Goal: Transaction & Acquisition: Obtain resource

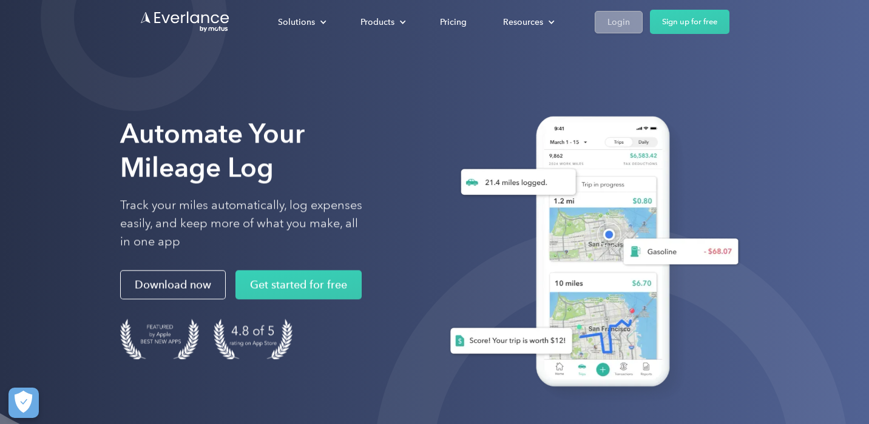
click at [621, 23] on div "Login" at bounding box center [618, 22] width 22 height 15
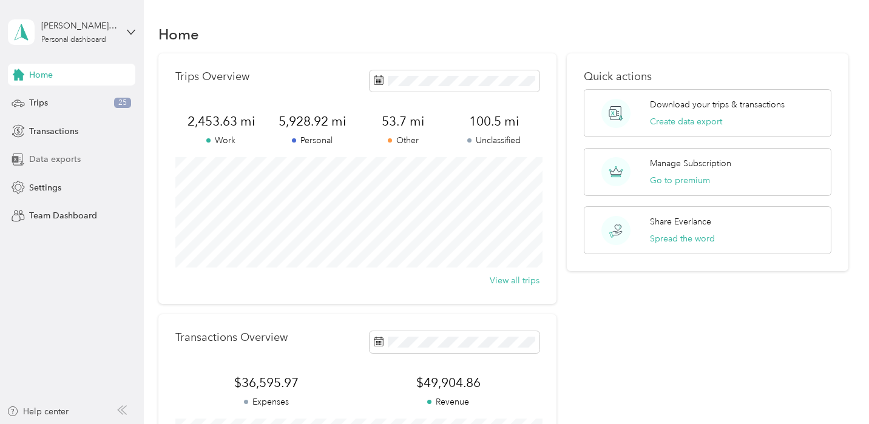
click at [83, 162] on div "Data exports" at bounding box center [71, 160] width 127 height 22
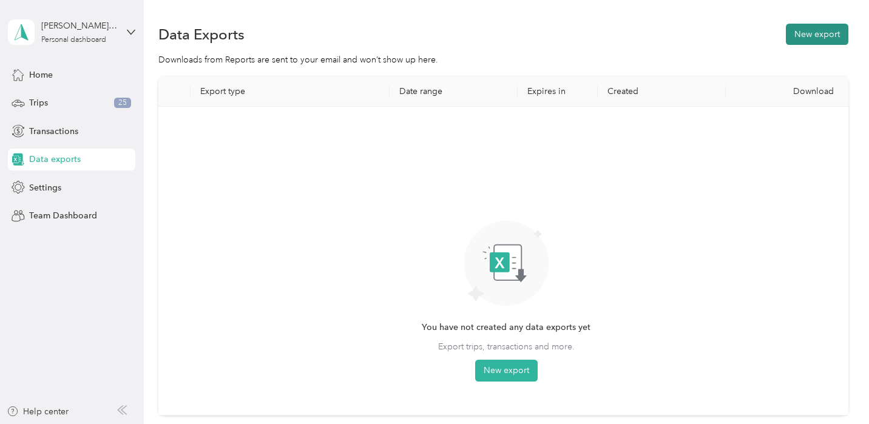
click at [816, 37] on button "New export" at bounding box center [817, 34] width 62 height 21
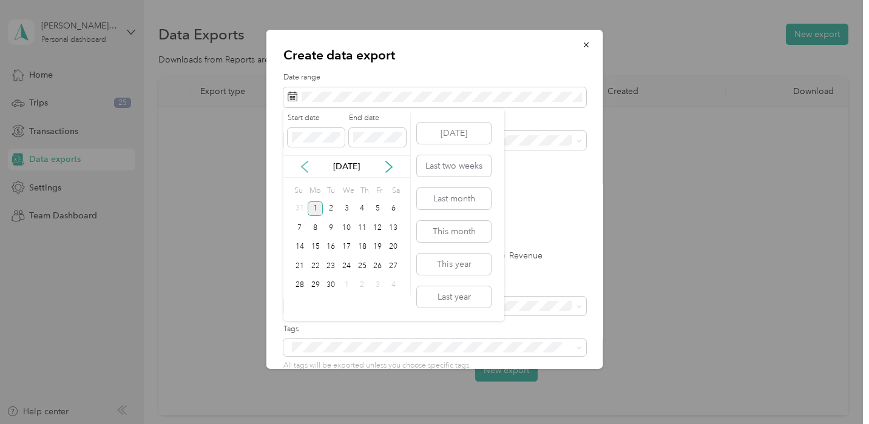
click at [303, 167] on icon at bounding box center [304, 167] width 12 height 12
click at [380, 209] on div "1" at bounding box center [378, 208] width 16 height 15
click at [300, 308] on div "31" at bounding box center [300, 304] width 16 height 15
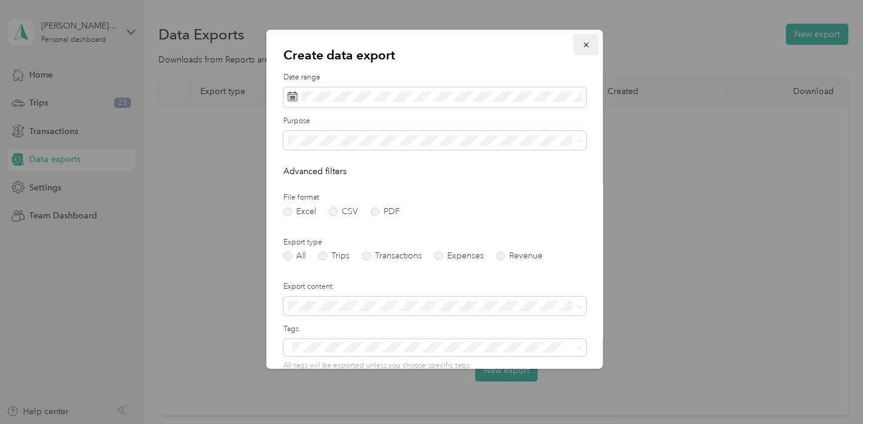
click at [583, 46] on icon "button" at bounding box center [586, 45] width 8 height 8
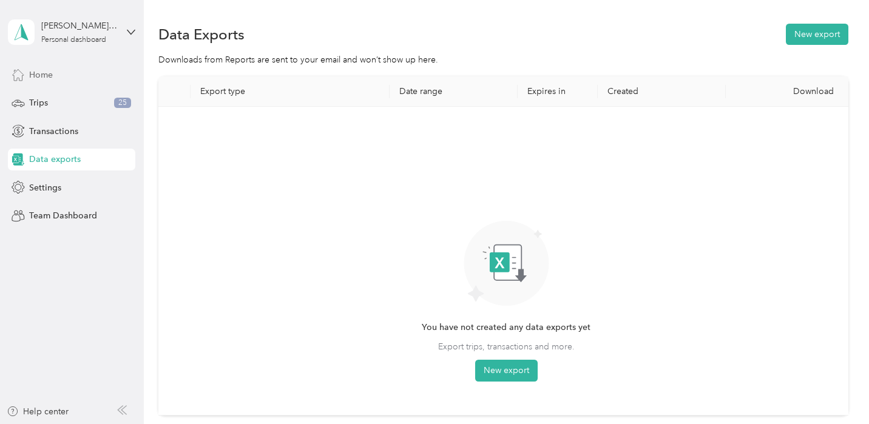
click at [38, 71] on span "Home" at bounding box center [41, 75] width 24 height 13
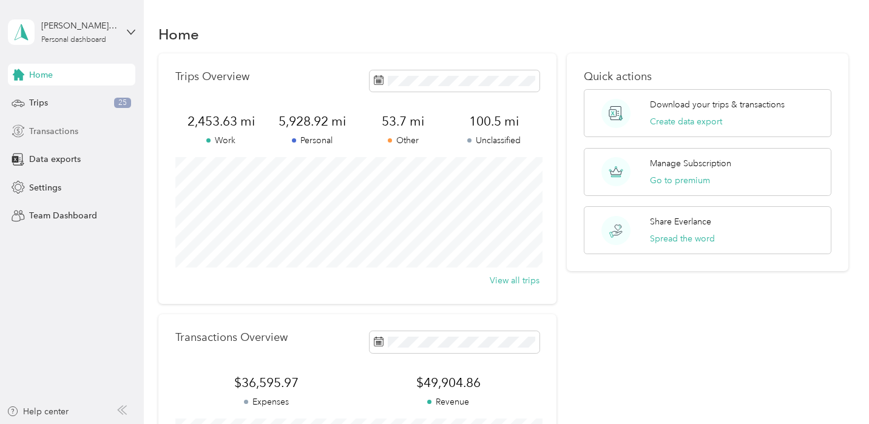
click at [54, 133] on span "Transactions" at bounding box center [53, 131] width 49 height 13
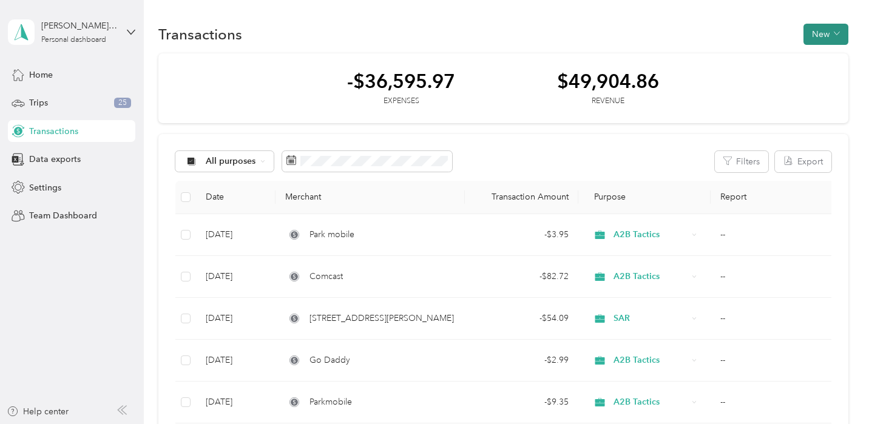
click at [829, 34] on button "New" at bounding box center [825, 34] width 45 height 21
click at [831, 64] on li "Expense" at bounding box center [822, 57] width 63 height 21
click at [837, 56] on span "Expense" at bounding box center [828, 57] width 33 height 13
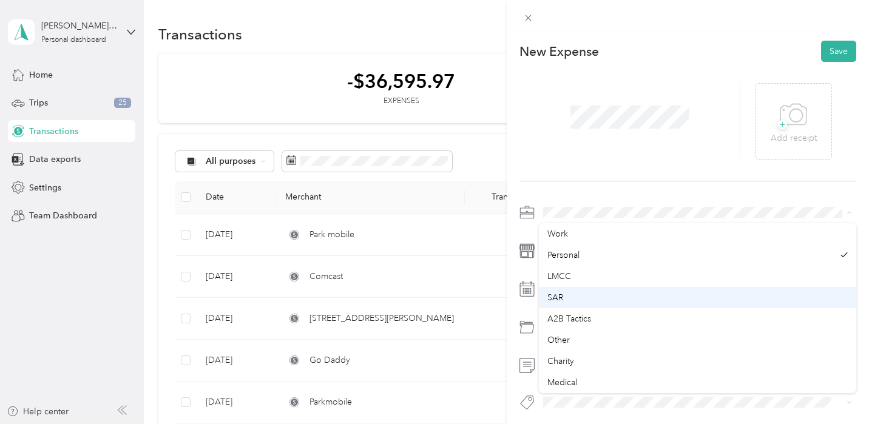
click at [564, 295] on div "SAR" at bounding box center [697, 297] width 300 height 13
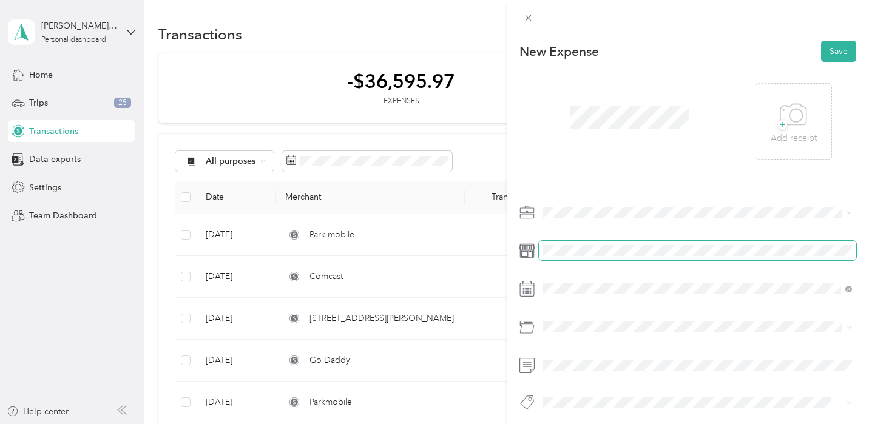
click at [552, 257] on span at bounding box center [697, 250] width 317 height 19
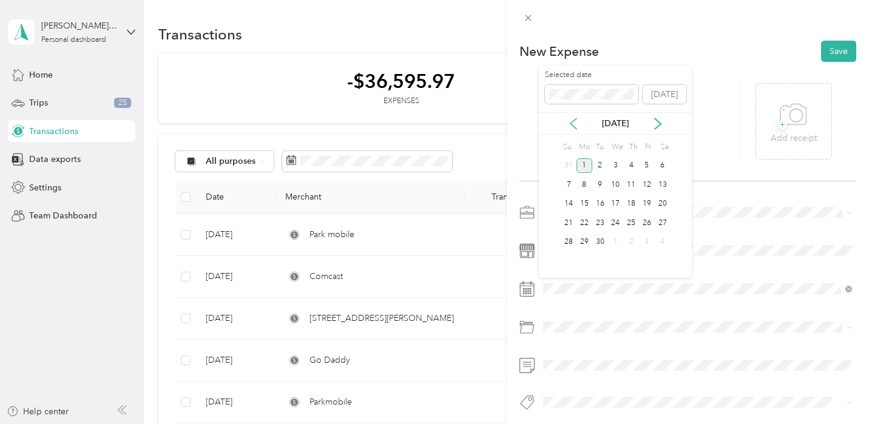
click at [574, 126] on icon at bounding box center [573, 123] width 6 height 11
click at [635, 240] on div "28" at bounding box center [631, 242] width 16 height 15
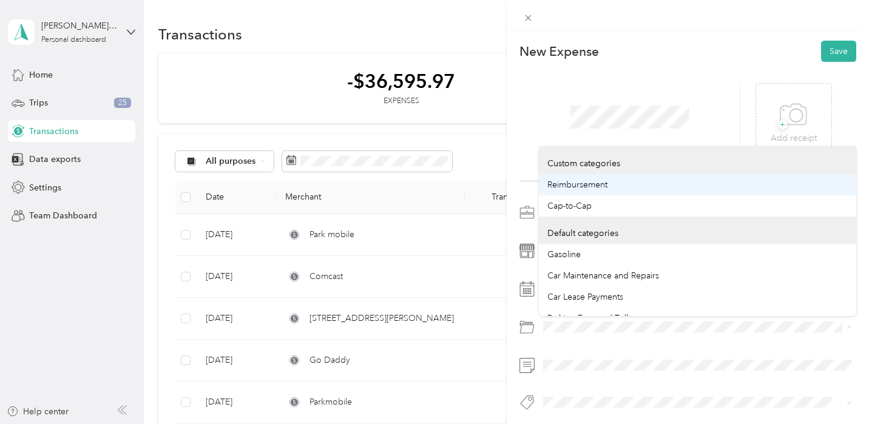
click at [586, 180] on span "Reimbursement" at bounding box center [577, 185] width 60 height 10
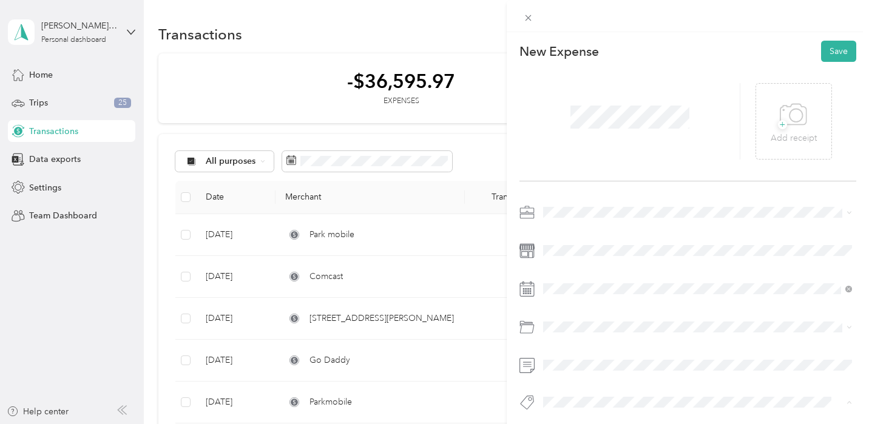
click at [568, 382] on span "Sar Reimbursement" at bounding box center [589, 381] width 66 height 11
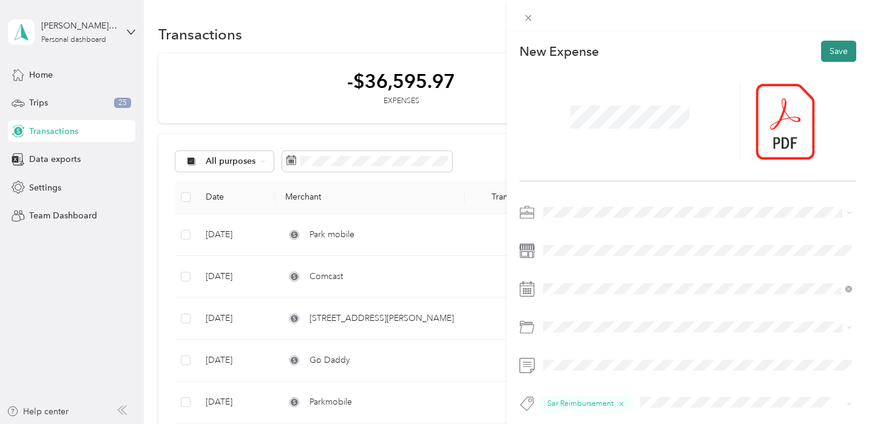
click at [838, 52] on button "Save" at bounding box center [838, 51] width 35 height 21
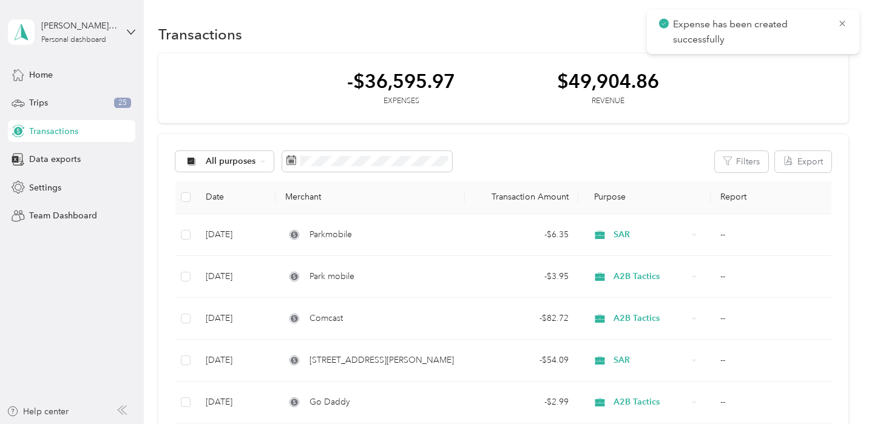
click at [598, 31] on div "Transactions New" at bounding box center [502, 33] width 689 height 25
click at [82, 161] on div "Data exports" at bounding box center [71, 160] width 127 height 22
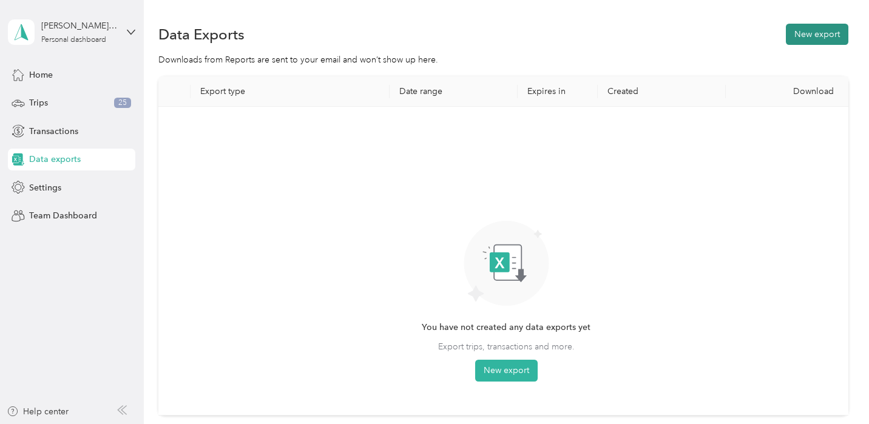
click at [824, 33] on button "New export" at bounding box center [817, 34] width 62 height 21
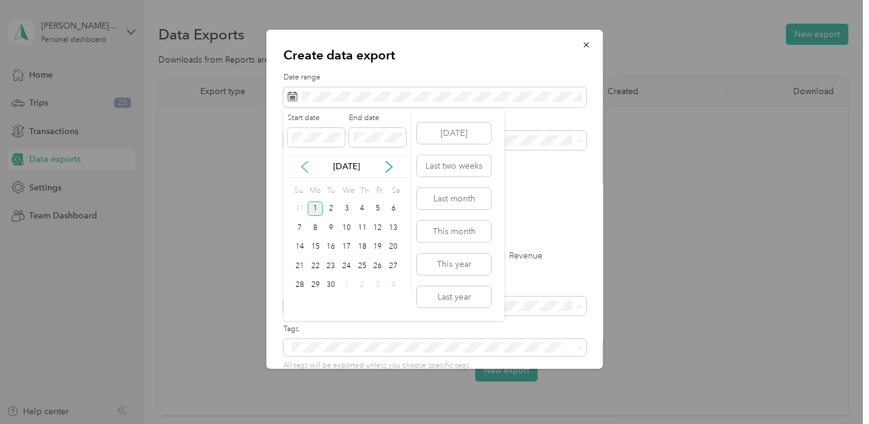
click at [303, 169] on icon at bounding box center [304, 167] width 12 height 12
click at [377, 209] on div "1" at bounding box center [378, 208] width 16 height 15
click at [300, 303] on div "31" at bounding box center [300, 304] width 16 height 15
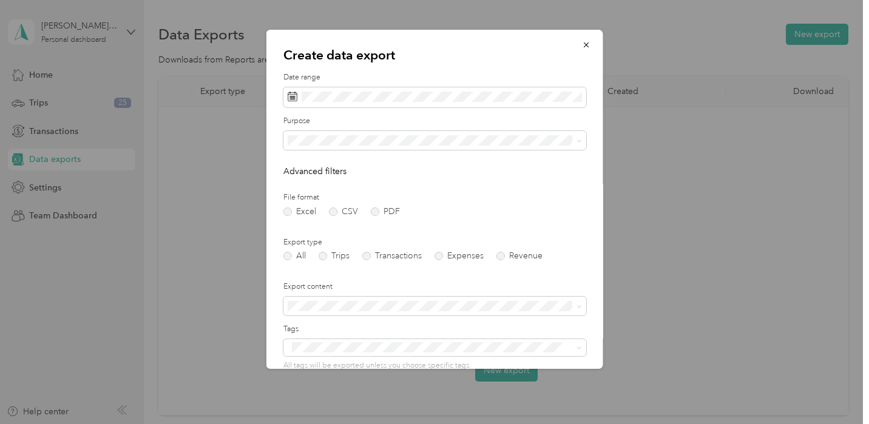
click at [306, 241] on div "SAR" at bounding box center [435, 246] width 286 height 13
click at [306, 241] on label "Export type" at bounding box center [434, 242] width 303 height 11
click at [376, 211] on label "PDF" at bounding box center [385, 211] width 29 height 8
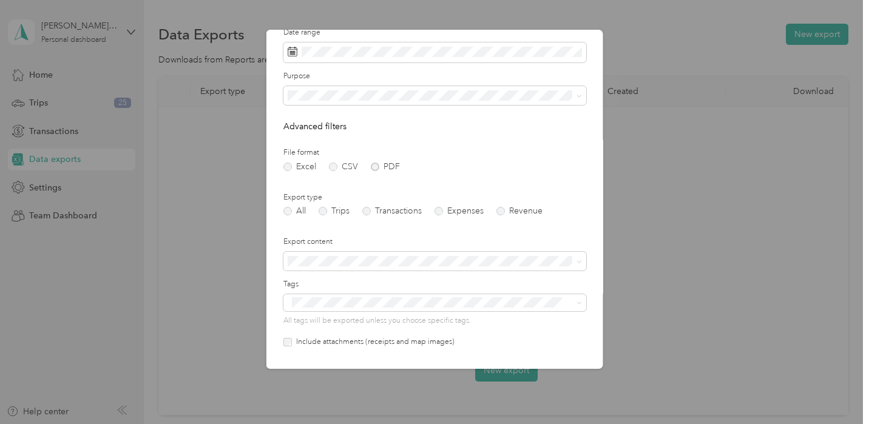
scroll to position [58, 0]
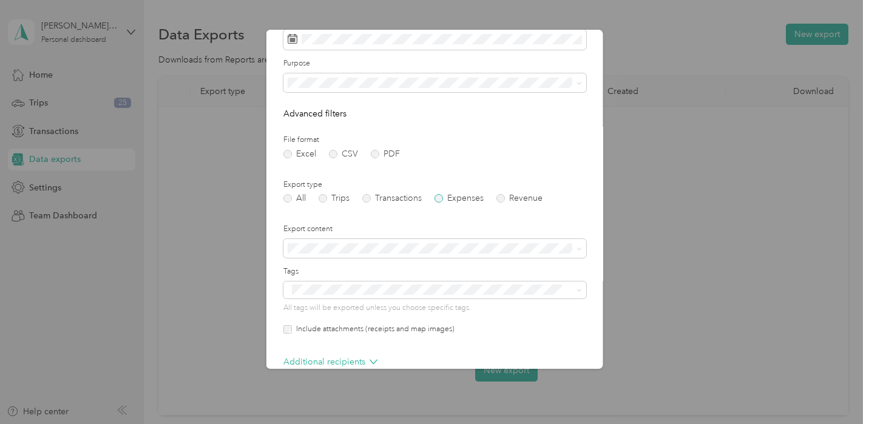
click at [439, 199] on label "Expenses" at bounding box center [458, 198] width 49 height 8
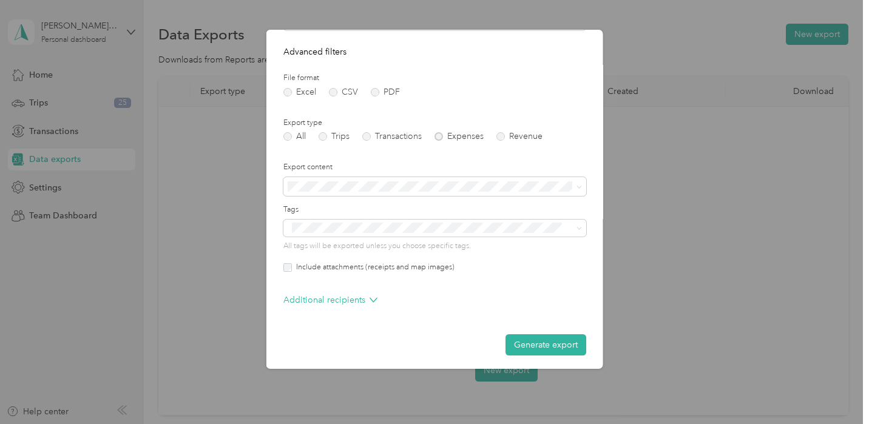
scroll to position [123, 0]
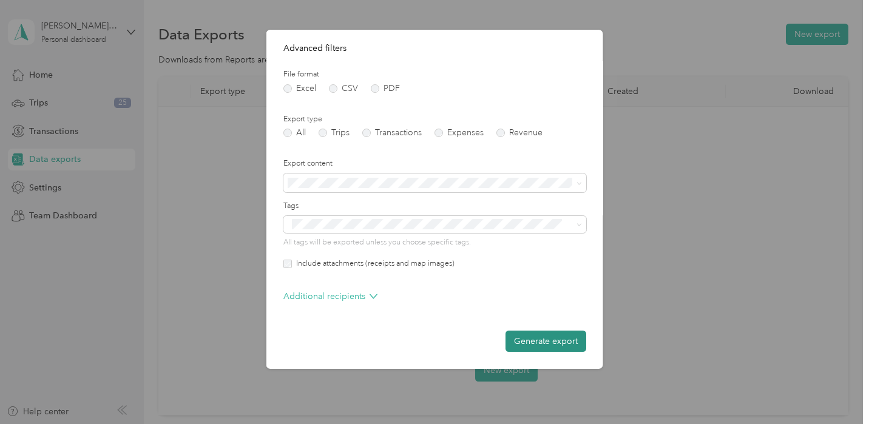
click at [543, 340] on button "Generate export" at bounding box center [545, 341] width 81 height 21
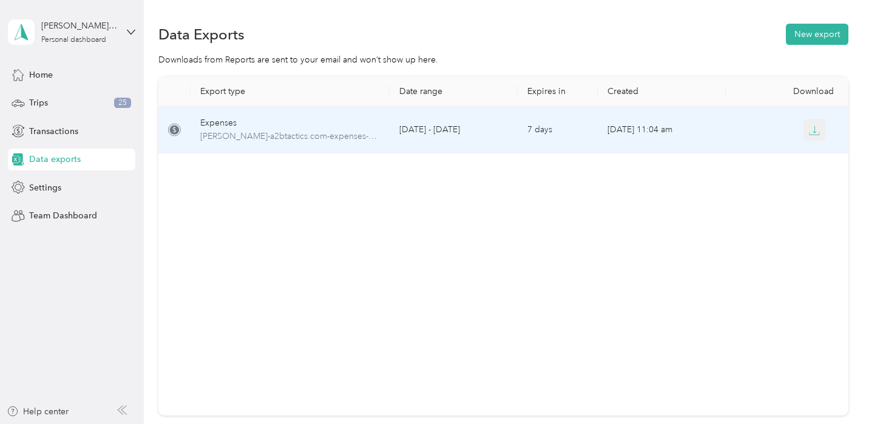
click at [813, 134] on icon "button" at bounding box center [814, 133] width 10 height 2
